Goal: Task Accomplishment & Management: Use online tool/utility

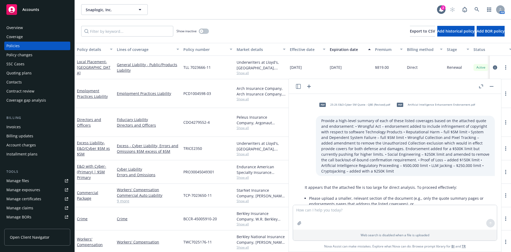
scroll to position [52, 0]
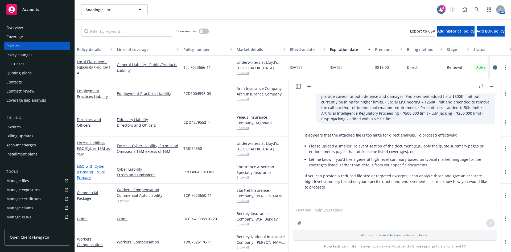
click at [94, 164] on span "- (Primary) | $5M Primary" at bounding box center [91, 172] width 29 height 16
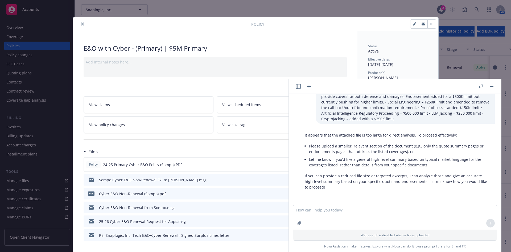
click at [494, 87] on button "button" at bounding box center [492, 86] width 6 height 6
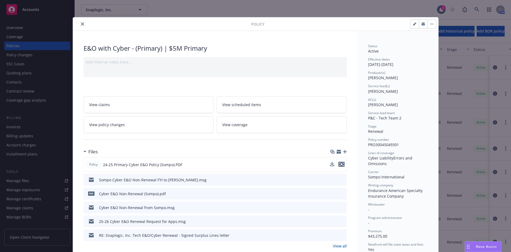
click at [342, 165] on icon "preview file" at bounding box center [341, 164] width 5 height 4
click at [81, 23] on icon "close" at bounding box center [82, 23] width 3 height 3
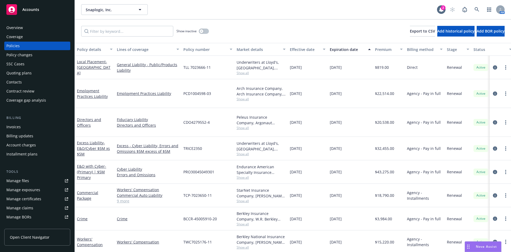
click at [34, 92] on div "Contract review" at bounding box center [37, 91] width 62 height 9
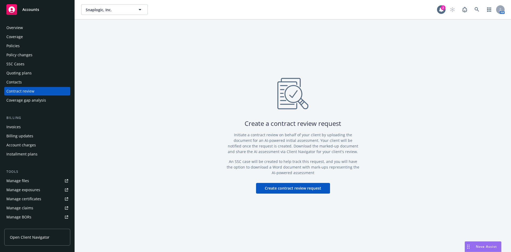
click at [23, 105] on div "Overview Coverage Policies Policy changes SSC Cases Quoting plans Contacts Cont…" at bounding box center [37, 171] width 66 height 296
click at [23, 103] on div "Coverage gap analysis" at bounding box center [26, 100] width 40 height 9
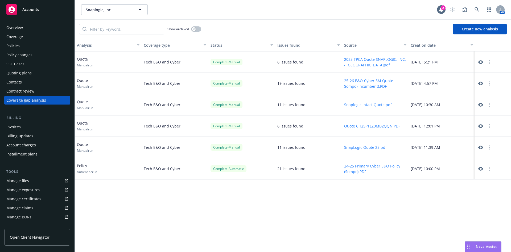
click at [83, 17] on div "Snaplogic, Inc. Snaplogic, Inc. 2 AM" at bounding box center [293, 9] width 437 height 19
click at [480, 169] on icon at bounding box center [481, 169] width 5 height 4
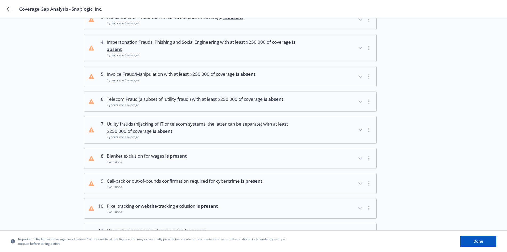
scroll to position [80, 0]
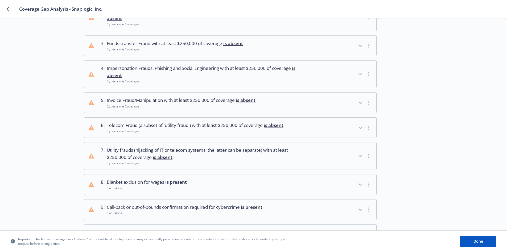
click at [179, 82] on div "Cybercrime Coverage" at bounding box center [204, 81] width 195 height 5
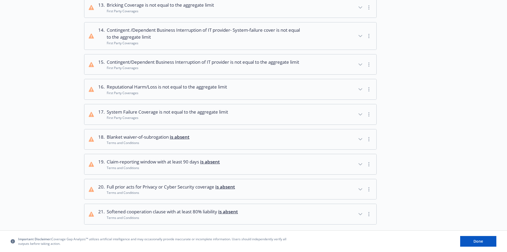
scroll to position [473, 0]
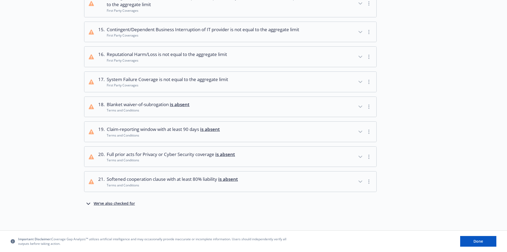
click at [124, 205] on div "We've also checked for" at bounding box center [114, 203] width 41 height 6
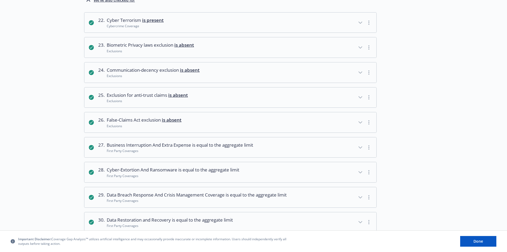
scroll to position [659, 0]
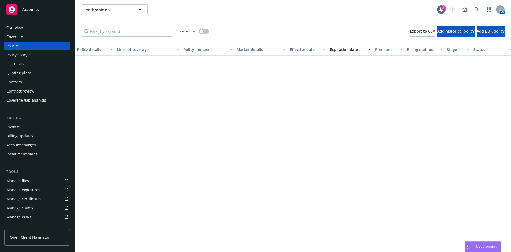
scroll to position [412, 0]
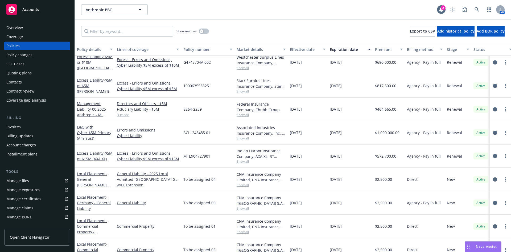
drag, startPoint x: 372, startPoint y: 12, endPoint x: 362, endPoint y: 11, distance: 10.7
click at [372, 12] on div "Anthropic PBC" at bounding box center [259, 9] width 356 height 11
click at [17, 72] on div "Quoting plans" at bounding box center [18, 73] width 25 height 9
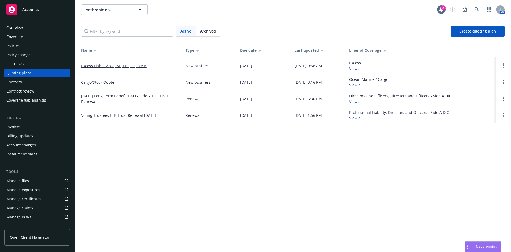
click at [114, 66] on link "Excess Liability (GL, AL, EBL, EL, UMB)" at bounding box center [114, 66] width 66 height 6
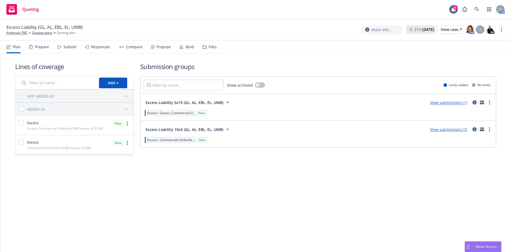
click at [213, 47] on div "Files" at bounding box center [213, 47] width 8 height 4
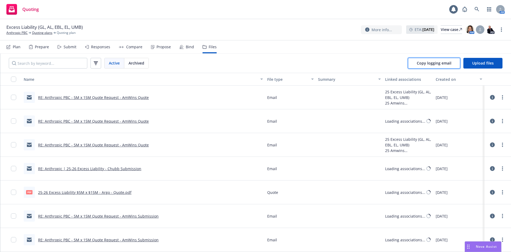
click at [447, 63] on span "Copy logging email" at bounding box center [434, 62] width 35 height 5
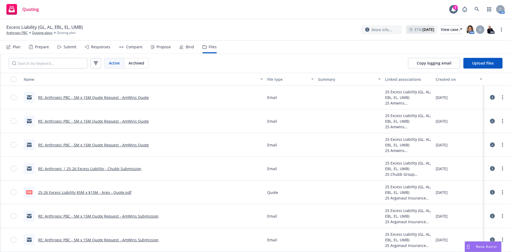
click at [360, 7] on div "Quoting 2 AM" at bounding box center [255, 9] width 511 height 19
click at [123, 29] on div "Excess Liability (GL, AL, EBL, EL, UMB) Anthropic PBC Quoting plans Quoting pla…" at bounding box center [255, 29] width 499 height 11
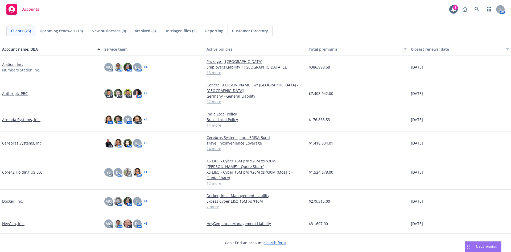
click at [142, 15] on div "Accounts 2 AM" at bounding box center [255, 9] width 511 height 19
click at [473, 242] on div "Nova Assist" at bounding box center [483, 246] width 36 height 10
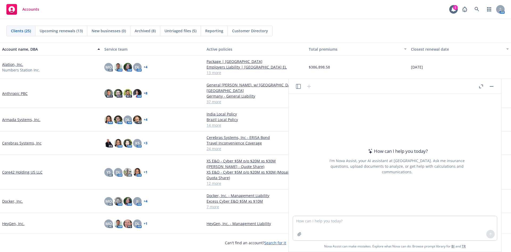
click at [298, 86] on icon "button" at bounding box center [298, 86] width 5 height 5
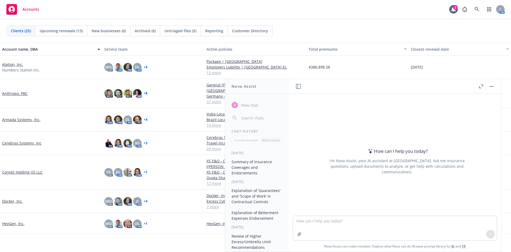
click at [268, 172] on button "Summary of Insurance Coverages and Endorsements" at bounding box center [257, 167] width 55 height 20
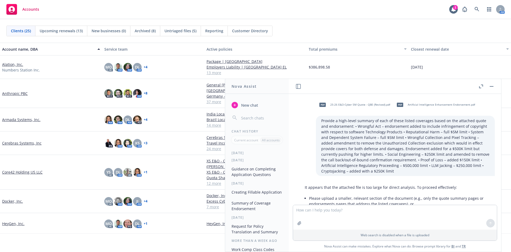
scroll to position [107, 0]
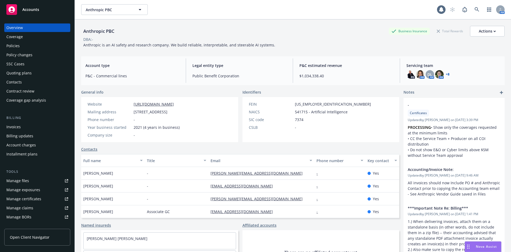
click at [22, 46] on div "Policies" at bounding box center [37, 46] width 62 height 9
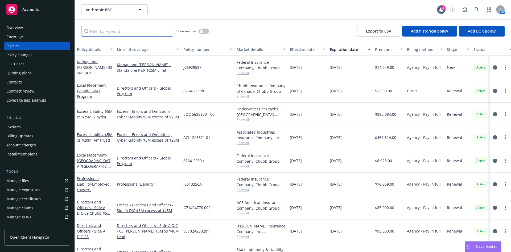
click at [143, 33] on input "Filter by keyword..." at bounding box center [127, 31] width 92 height 11
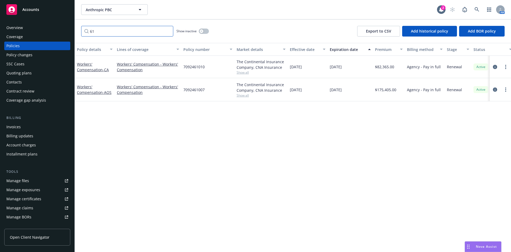
type input "1"
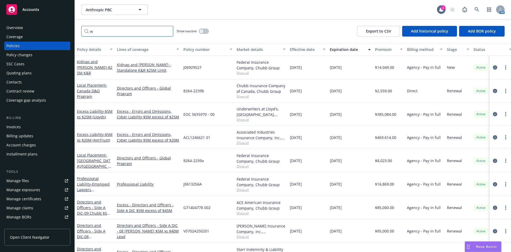
type input "wc"
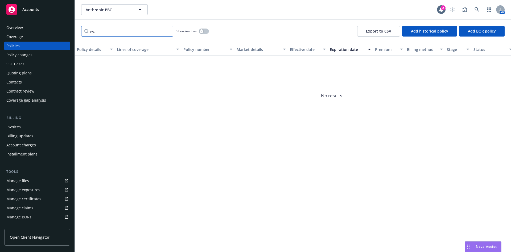
click at [168, 30] on input "wc" at bounding box center [127, 31] width 92 height 11
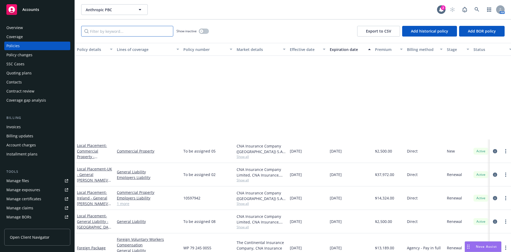
scroll to position [625, 0]
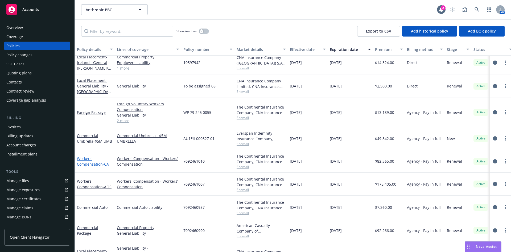
click at [87, 165] on link "Workers' Compensation - CA" at bounding box center [93, 161] width 32 height 11
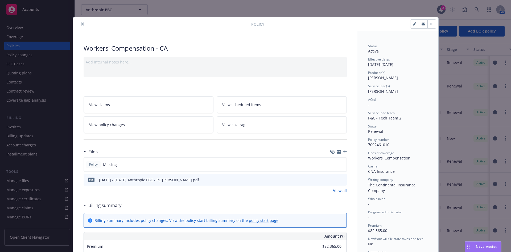
click at [341, 180] on icon "preview file" at bounding box center [342, 179] width 5 height 4
click at [343, 151] on icon "button" at bounding box center [345, 152] width 4 height 4
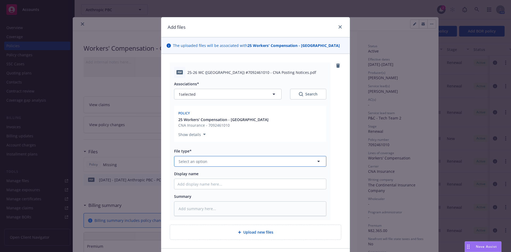
click at [189, 158] on button "Select an option" at bounding box center [250, 161] width 152 height 11
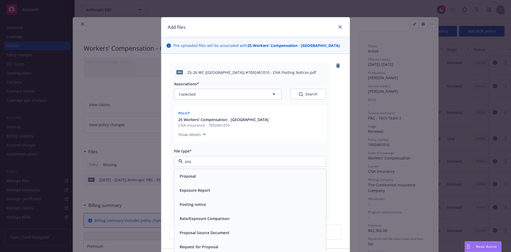
type input "post"
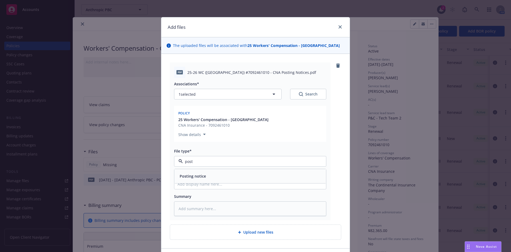
click at [210, 170] on div "Posting notice" at bounding box center [250, 176] width 152 height 14
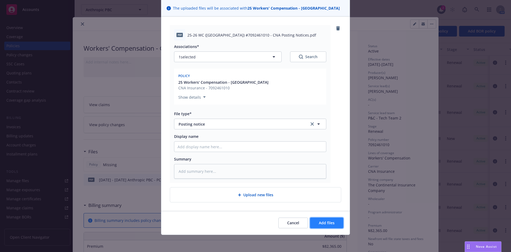
click at [329, 222] on span "Add files" at bounding box center [327, 222] width 16 height 5
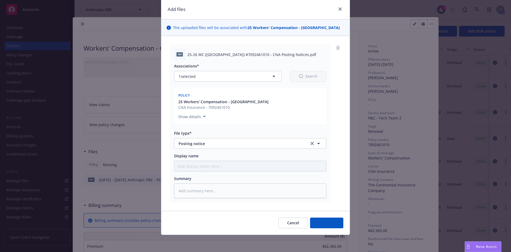
scroll to position [18, 0]
type textarea "x"
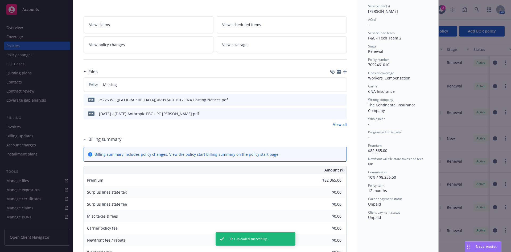
scroll to position [0, 0]
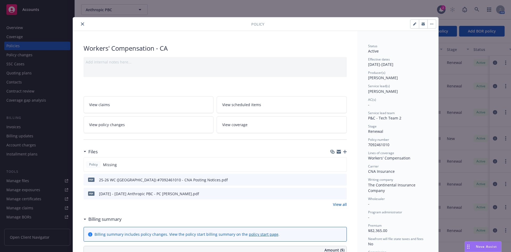
click at [81, 25] on icon "close" at bounding box center [82, 23] width 3 height 3
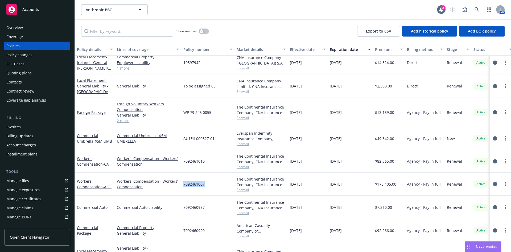
drag, startPoint x: 206, startPoint y: 184, endPoint x: 184, endPoint y: 184, distance: 21.8
click at [184, 184] on div "7092461007" at bounding box center [207, 183] width 53 height 23
copy span "7092461007"
click at [93, 184] on link "Workers' Compensation - AOS" at bounding box center [94, 183] width 35 height 11
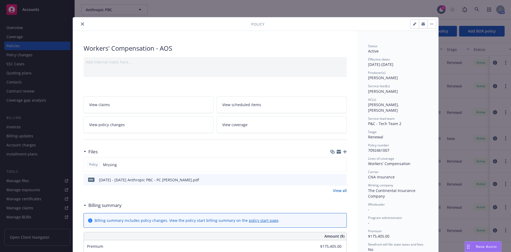
click at [81, 24] on icon "close" at bounding box center [82, 23] width 3 height 3
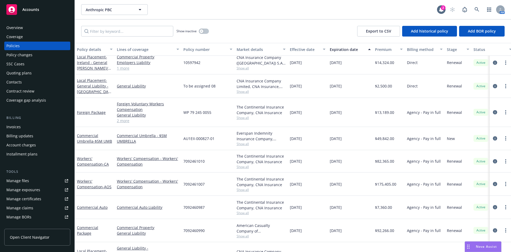
click at [20, 125] on div "Invoices" at bounding box center [13, 127] width 14 height 9
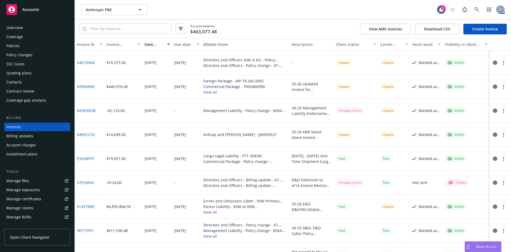
click at [43, 11] on div "Accounts" at bounding box center [37, 9] width 62 height 11
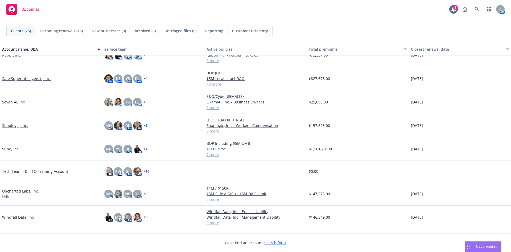
scroll to position [372, 0]
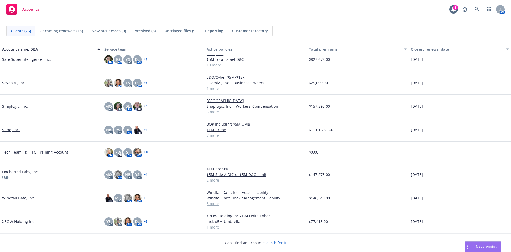
click at [26, 220] on link "XBOW Holding Inc" at bounding box center [18, 221] width 32 height 6
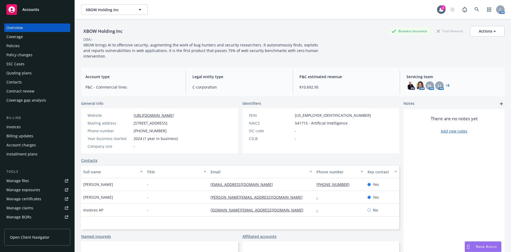
click at [18, 43] on div "Policies" at bounding box center [12, 46] width 13 height 9
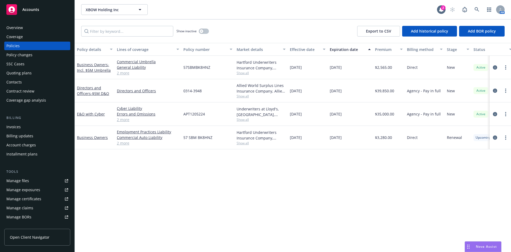
click at [136, 183] on div "Policy details Lines of coverage Policy number Market details Effective date Ex…" at bounding box center [293, 147] width 437 height 209
click at [19, 72] on div "Quoting plans" at bounding box center [18, 73] width 25 height 9
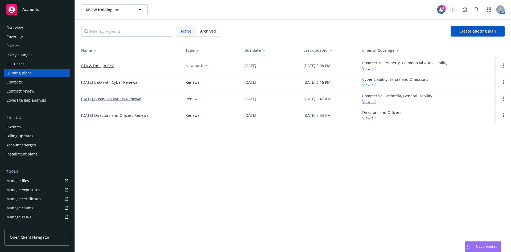
click at [101, 65] on link "BTA & Foreign PKG" at bounding box center [97, 66] width 33 height 6
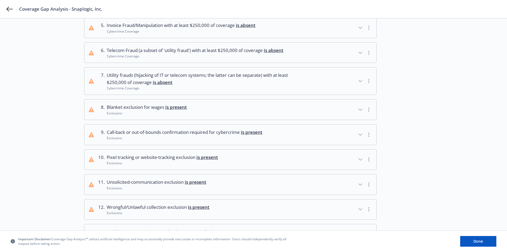
scroll to position [73, 0]
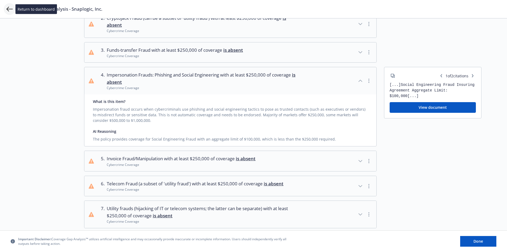
click at [10, 8] on icon at bounding box center [9, 9] width 6 height 6
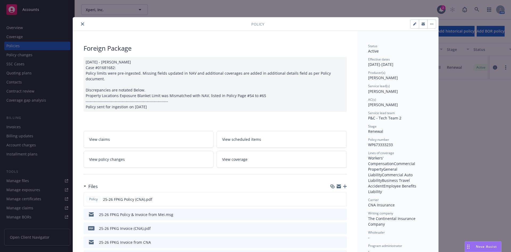
click at [83, 25] on button "close" at bounding box center [82, 24] width 6 height 6
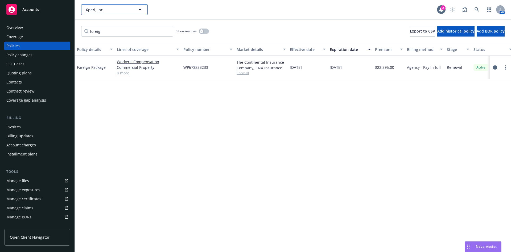
click at [104, 11] on span "Xperi, Inc." at bounding box center [109, 10] width 46 height 6
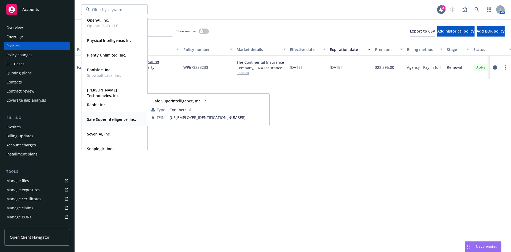
scroll to position [186, 0]
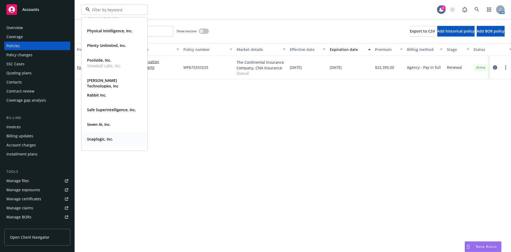
click at [105, 137] on strong "Snaplogic, Inc." at bounding box center [100, 138] width 26 height 5
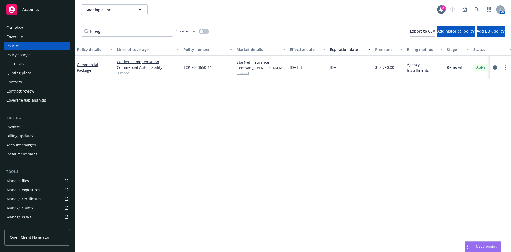
click at [480, 245] on span "Nova Assist" at bounding box center [486, 246] width 21 height 5
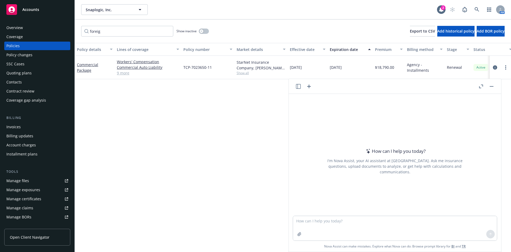
click at [297, 86] on icon "button" at bounding box center [298, 86] width 5 height 5
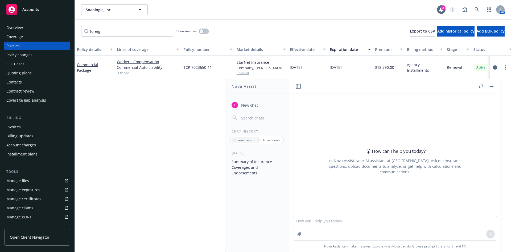
click at [253, 169] on button "Summary of Insurance Coverages and Endorsements" at bounding box center [257, 167] width 55 height 20
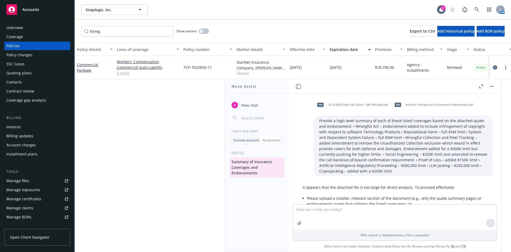
click at [272, 140] on p "All accounts" at bounding box center [272, 140] width 18 height 5
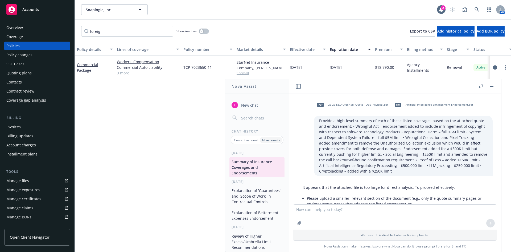
click at [151, 135] on div "Policy details Lines of coverage Policy number Market details Effective date Ex…" at bounding box center [293, 147] width 437 height 209
click at [350, 212] on textarea at bounding box center [395, 216] width 204 height 25
click at [299, 87] on icon "button" at bounding box center [298, 86] width 5 height 5
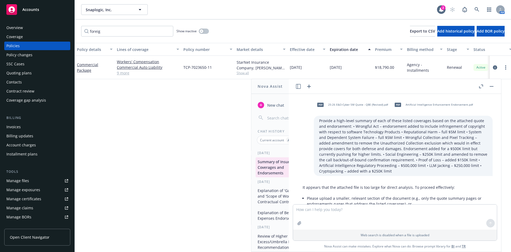
scroll to position [53, 0]
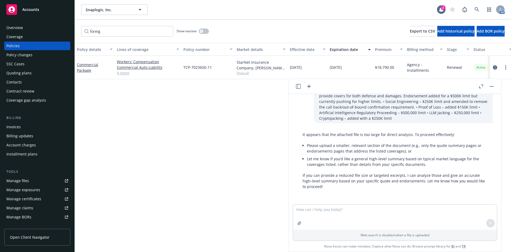
click at [307, 85] on icon "button" at bounding box center [309, 86] width 6 height 6
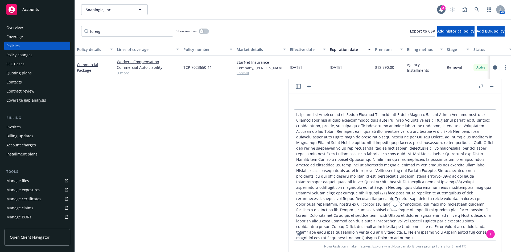
click at [295, 114] on textarea at bounding box center [395, 174] width 204 height 131
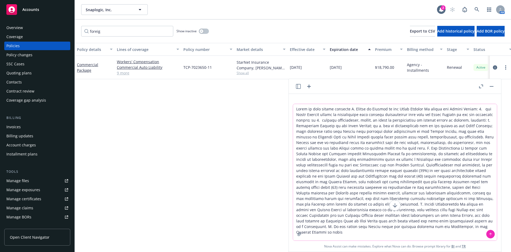
click at [360, 228] on textarea at bounding box center [395, 172] width 204 height 136
paste textarea "capacity as such, for Wrongful Acts or Cyber Events taking place before such or…"
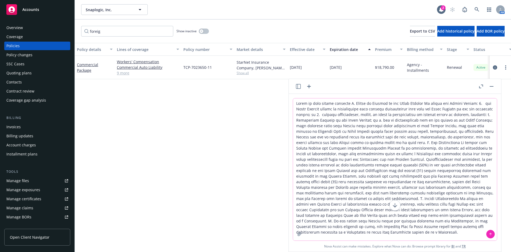
type textarea "Based on this policy language A. Change in Control of the Named Insured If duri…"
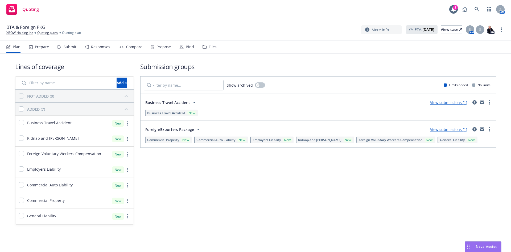
click at [436, 101] on link "View submissions (1)" at bounding box center [448, 102] width 37 height 5
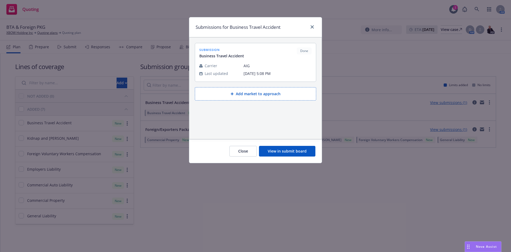
click at [284, 150] on button "View in submit board" at bounding box center [287, 151] width 56 height 11
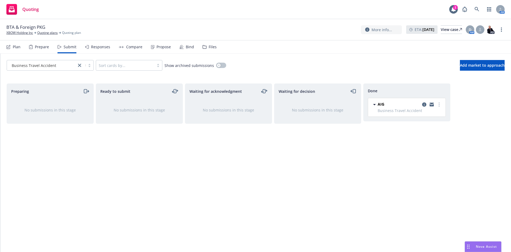
click at [211, 50] on div "Files" at bounding box center [210, 46] width 14 height 13
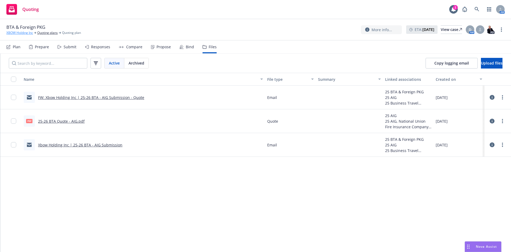
click at [30, 32] on link "XBOW Holding Inc" at bounding box center [19, 32] width 27 height 5
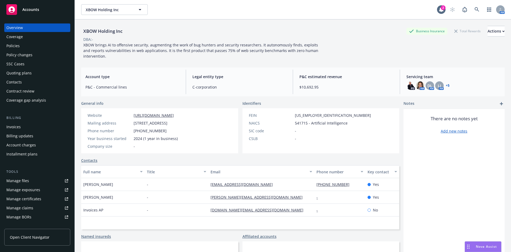
click at [33, 48] on div "Policies" at bounding box center [37, 46] width 62 height 9
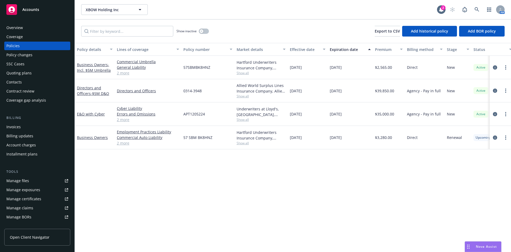
drag, startPoint x: 90, startPoint y: 173, endPoint x: 90, endPoint y: 150, distance: 22.9
click at [90, 172] on div "Policy details Lines of coverage Policy number Market details Effective date Ex…" at bounding box center [293, 147] width 437 height 209
click at [24, 73] on div "Quoting plans" at bounding box center [18, 73] width 25 height 9
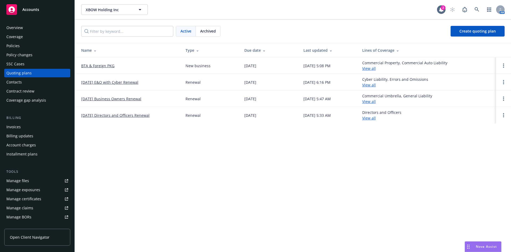
click at [116, 99] on link "[DATE] Business Owners Renewal" at bounding box center [111, 99] width 60 height 6
